Goal: Find specific page/section: Find specific page/section

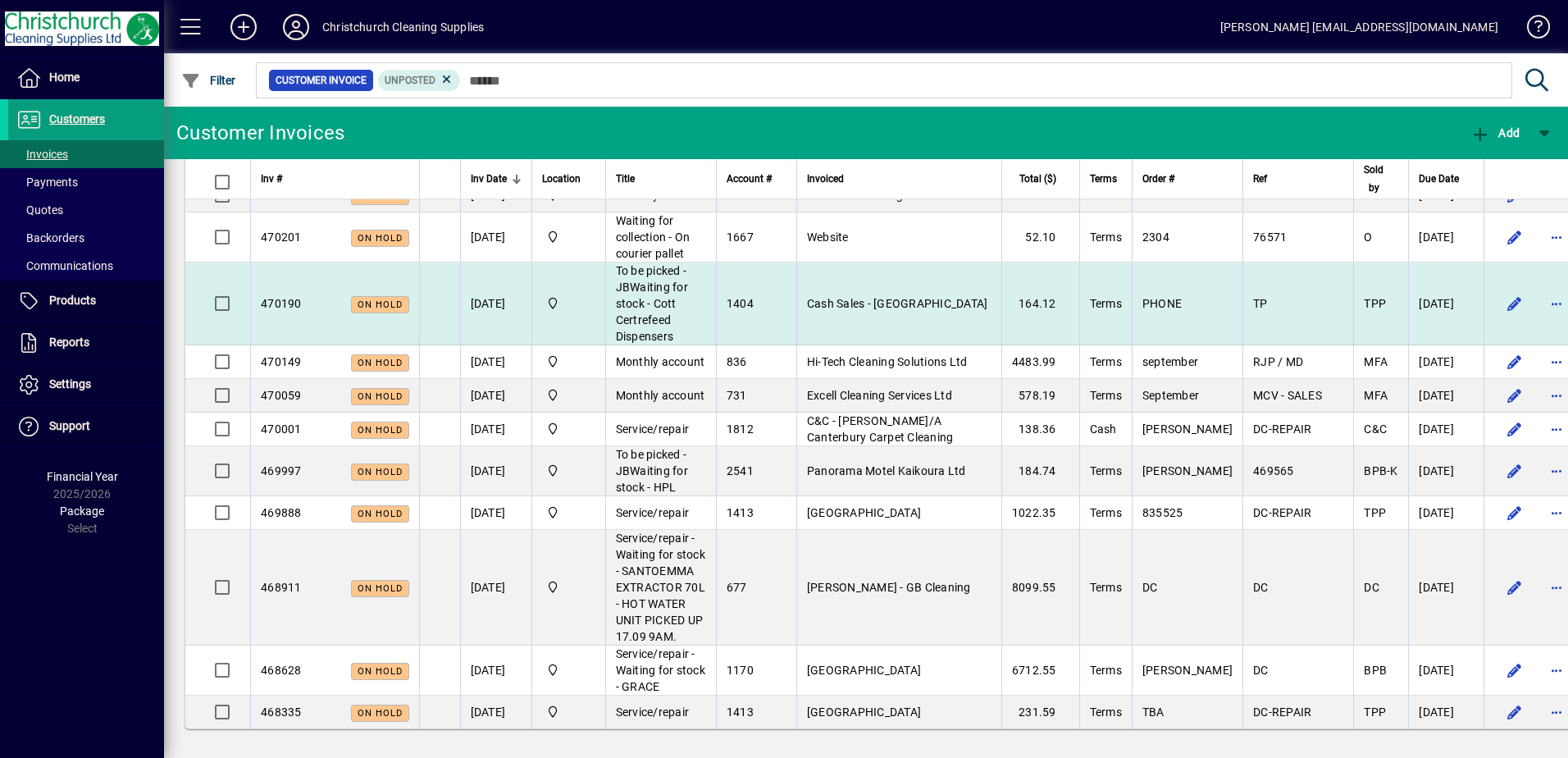
scroll to position [2713, 0]
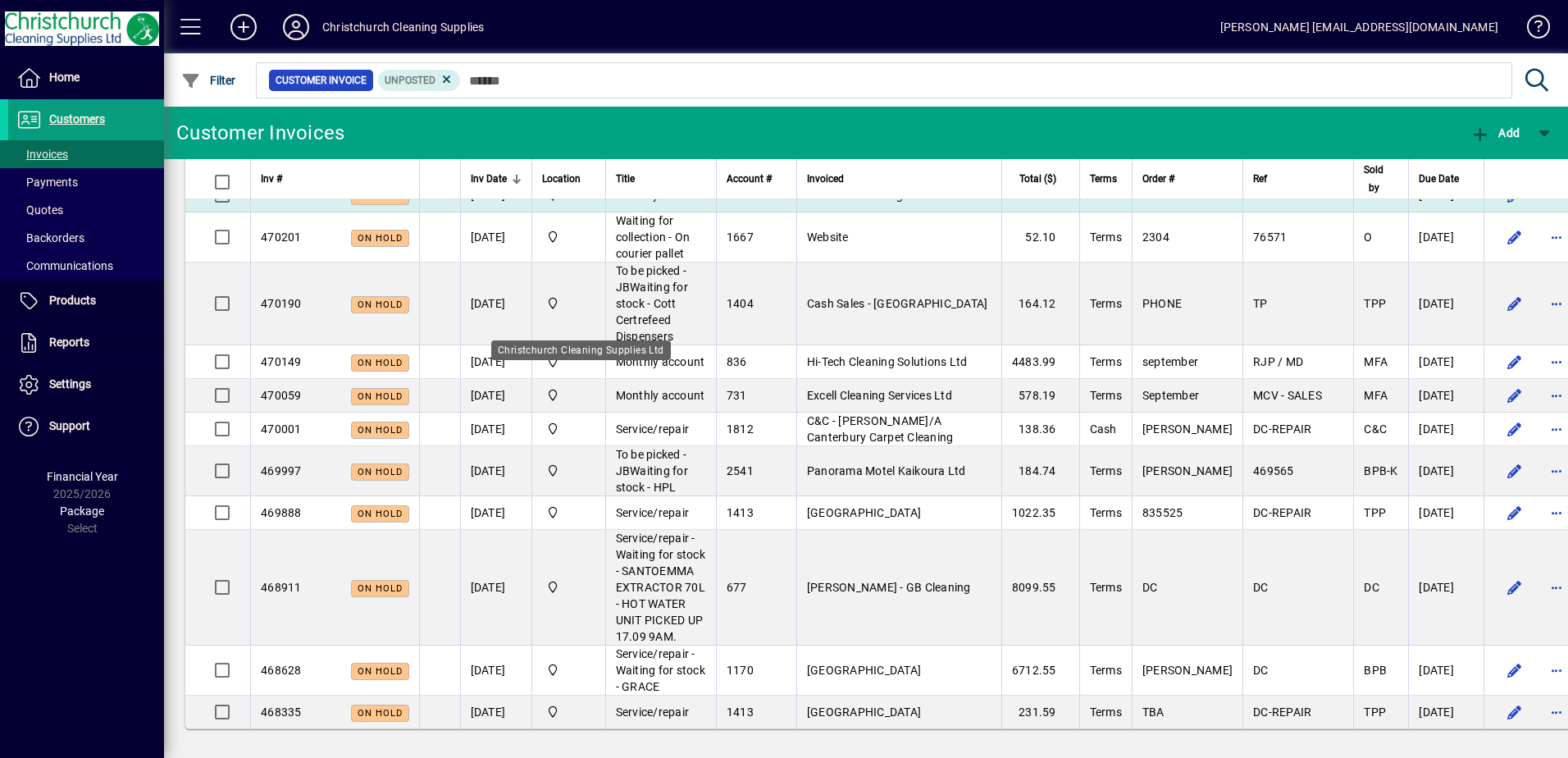
click at [579, 205] on span "Christchurch Cleaning Supplies Ltd" at bounding box center [569, 195] width 54 height 18
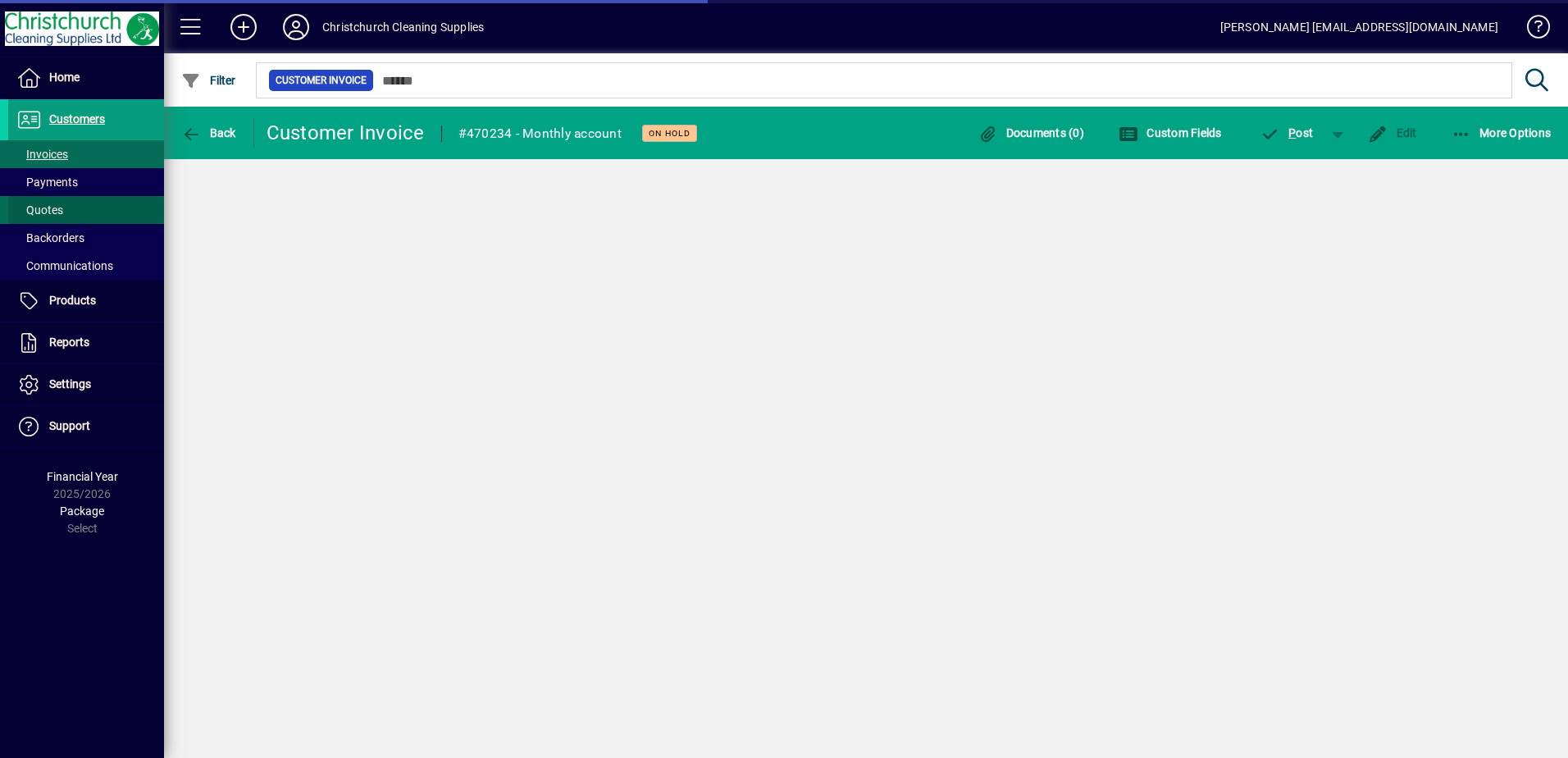
click at [59, 214] on span "Quotes" at bounding box center [40, 210] width 47 height 13
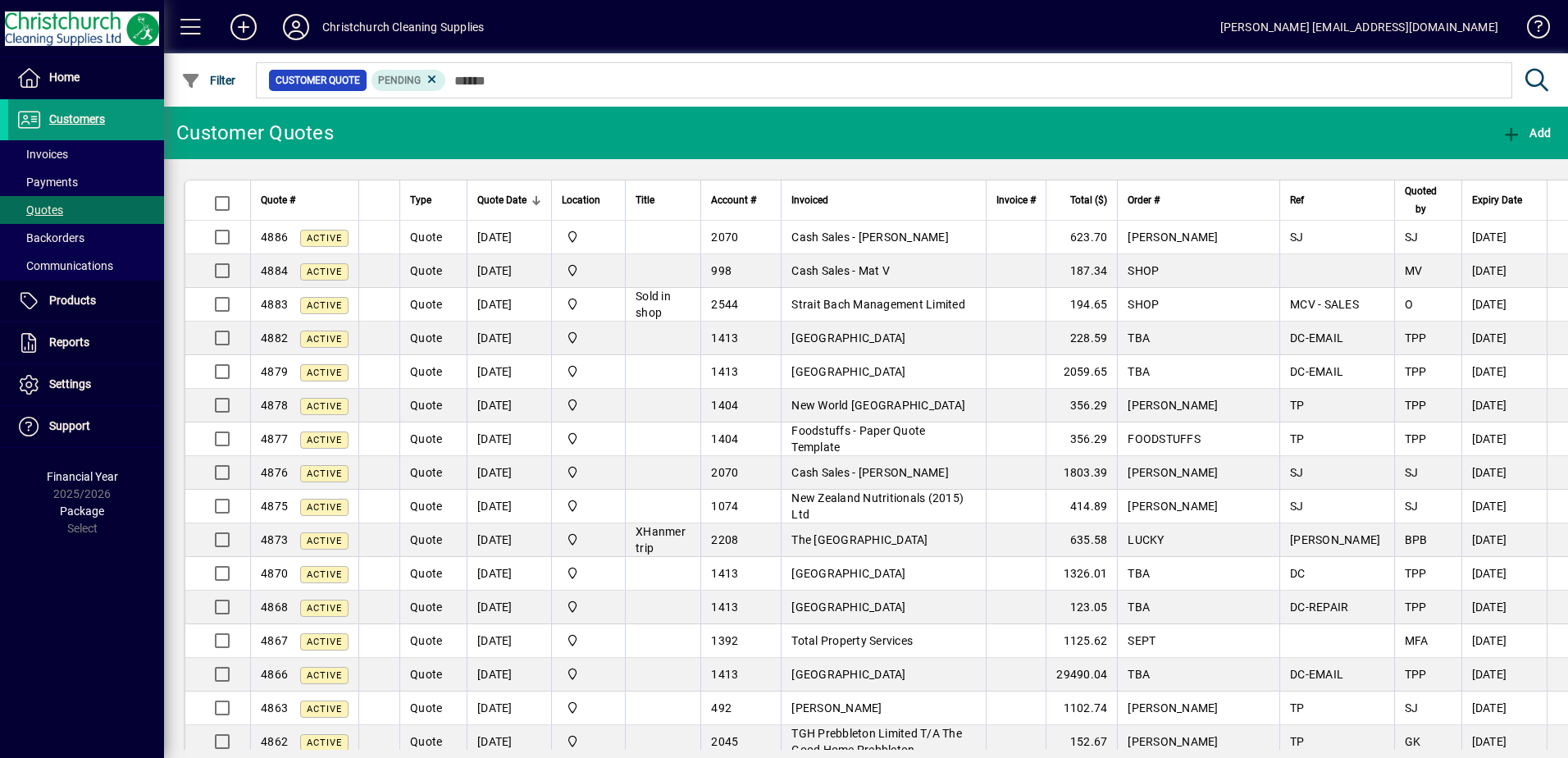
click at [87, 117] on span "Customers" at bounding box center [77, 119] width 56 height 13
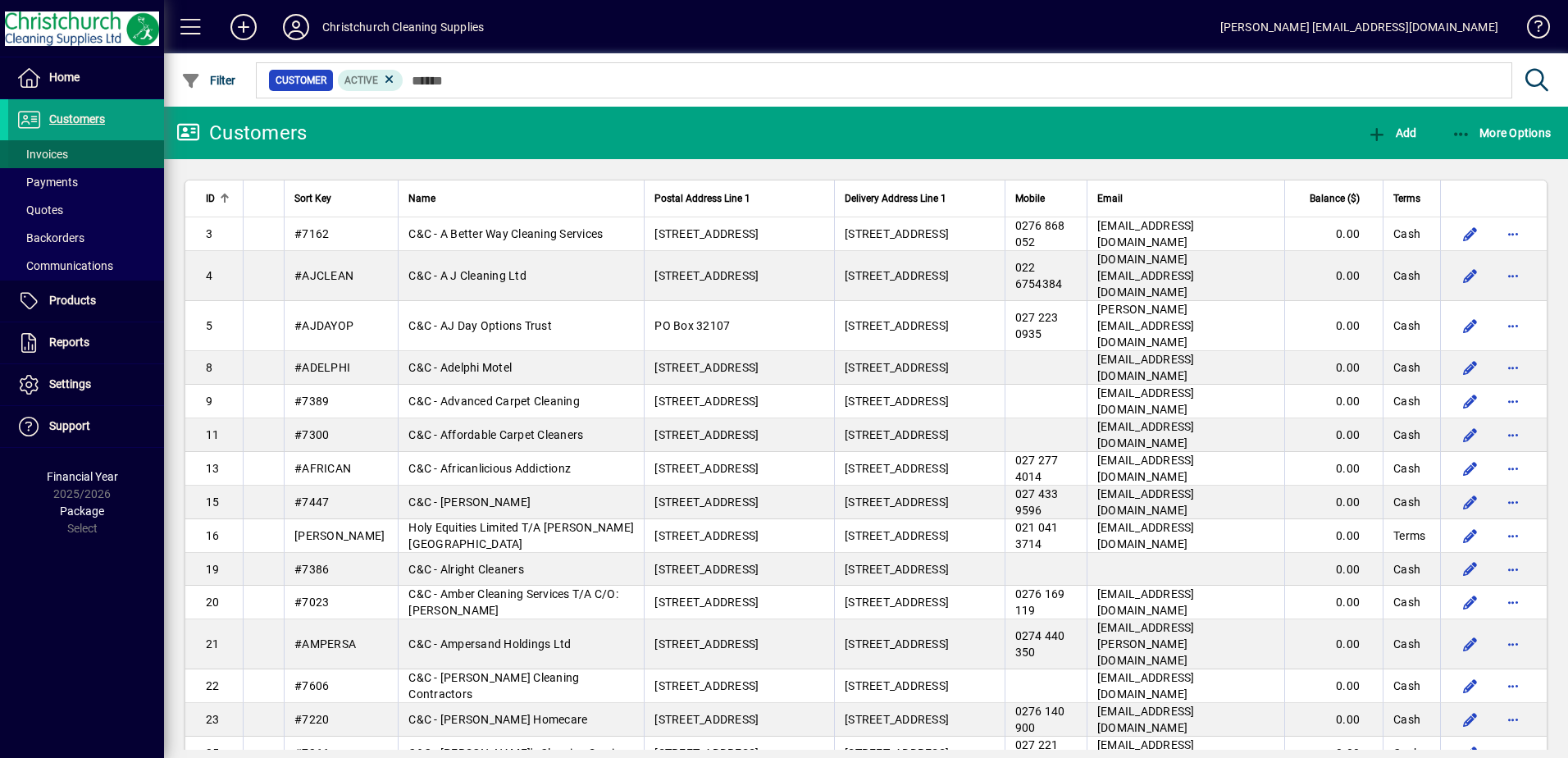
click at [73, 153] on span at bounding box center [86, 154] width 156 height 40
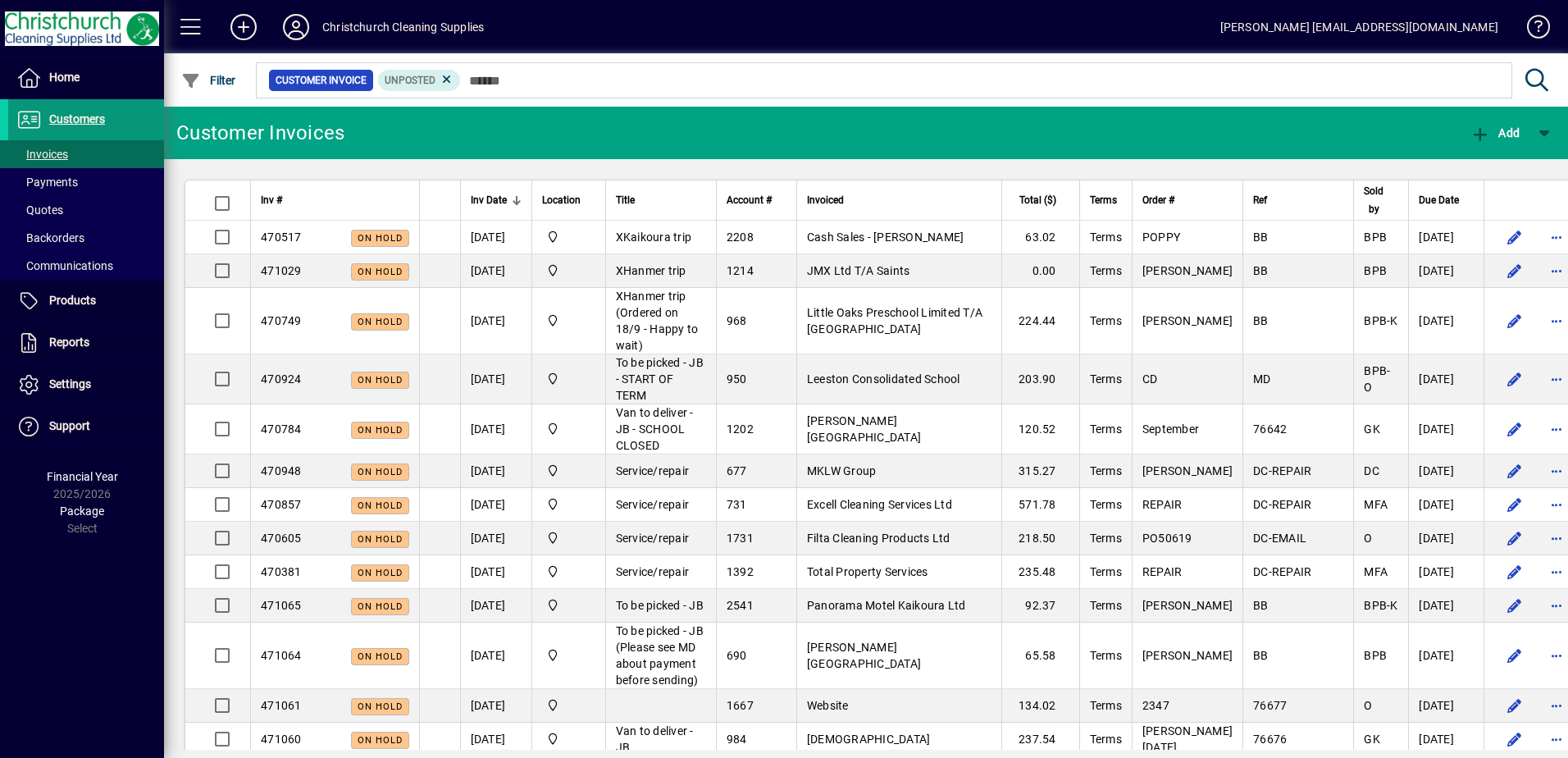
click at [93, 117] on span "Customers" at bounding box center [77, 119] width 56 height 13
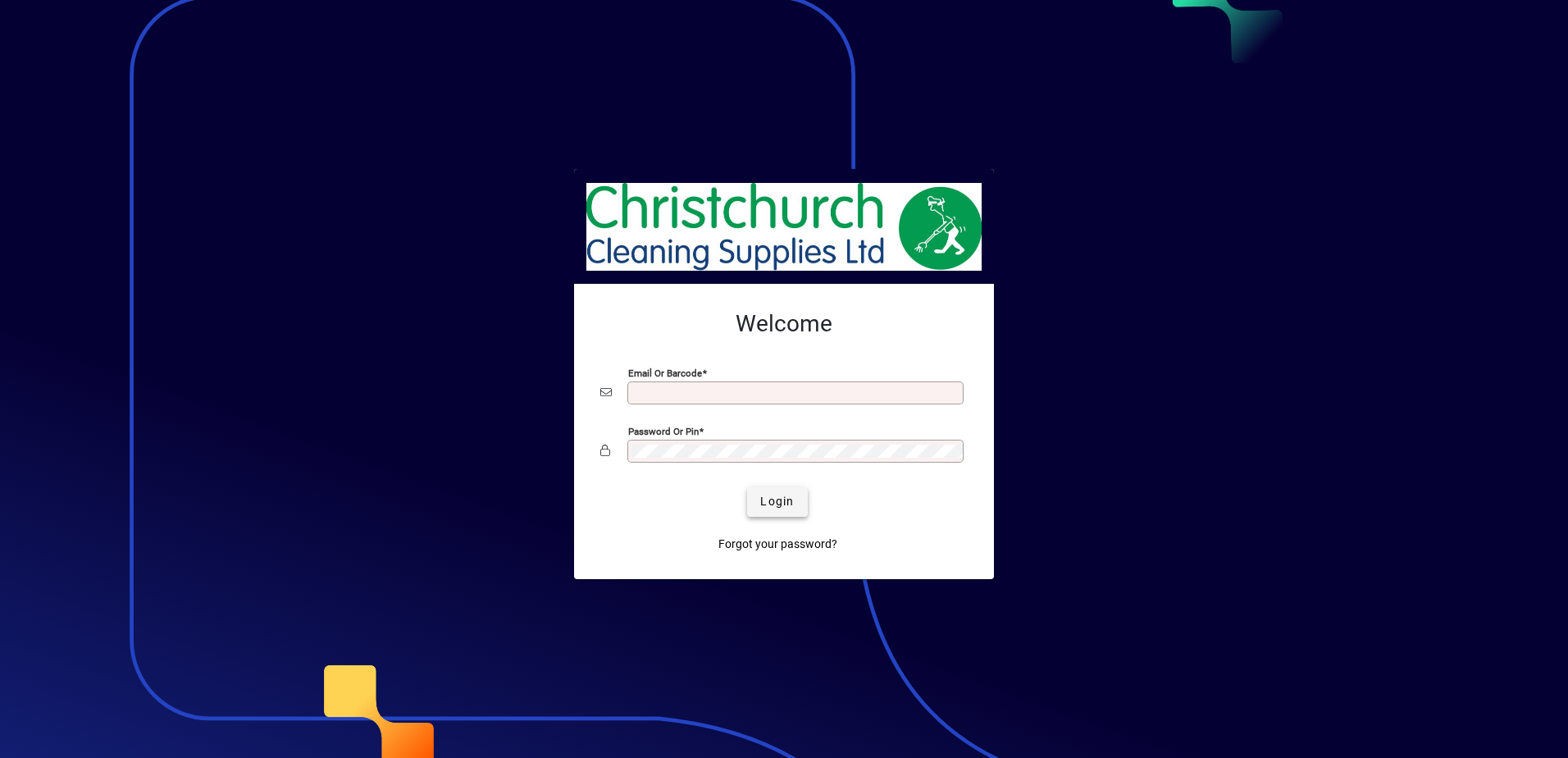
type input "**********"
click at [796, 511] on span "submit" at bounding box center [777, 502] width 60 height 40
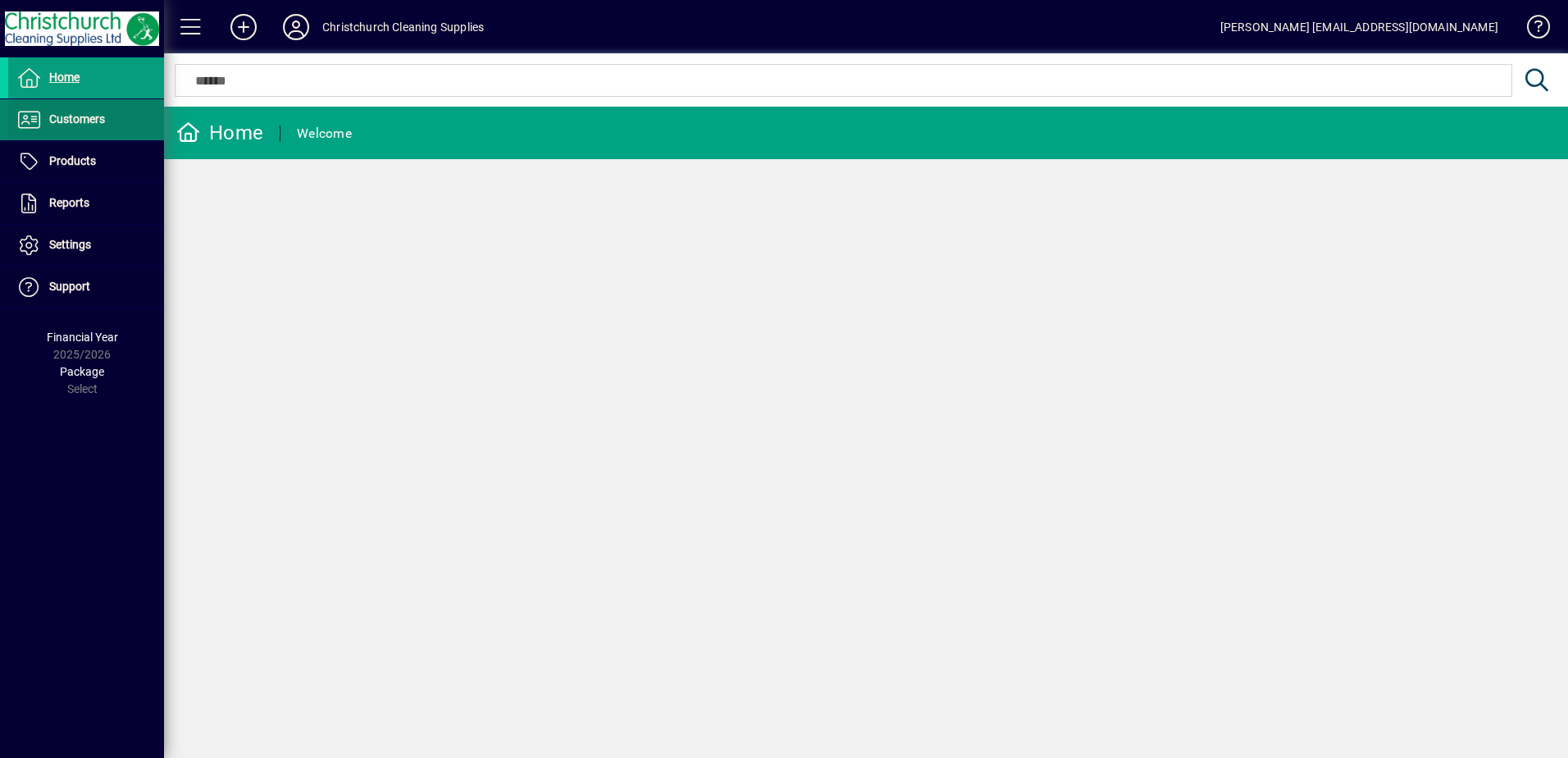
click at [69, 120] on span "Customers" at bounding box center [77, 119] width 56 height 13
